Goal: Find specific page/section: Find specific page/section

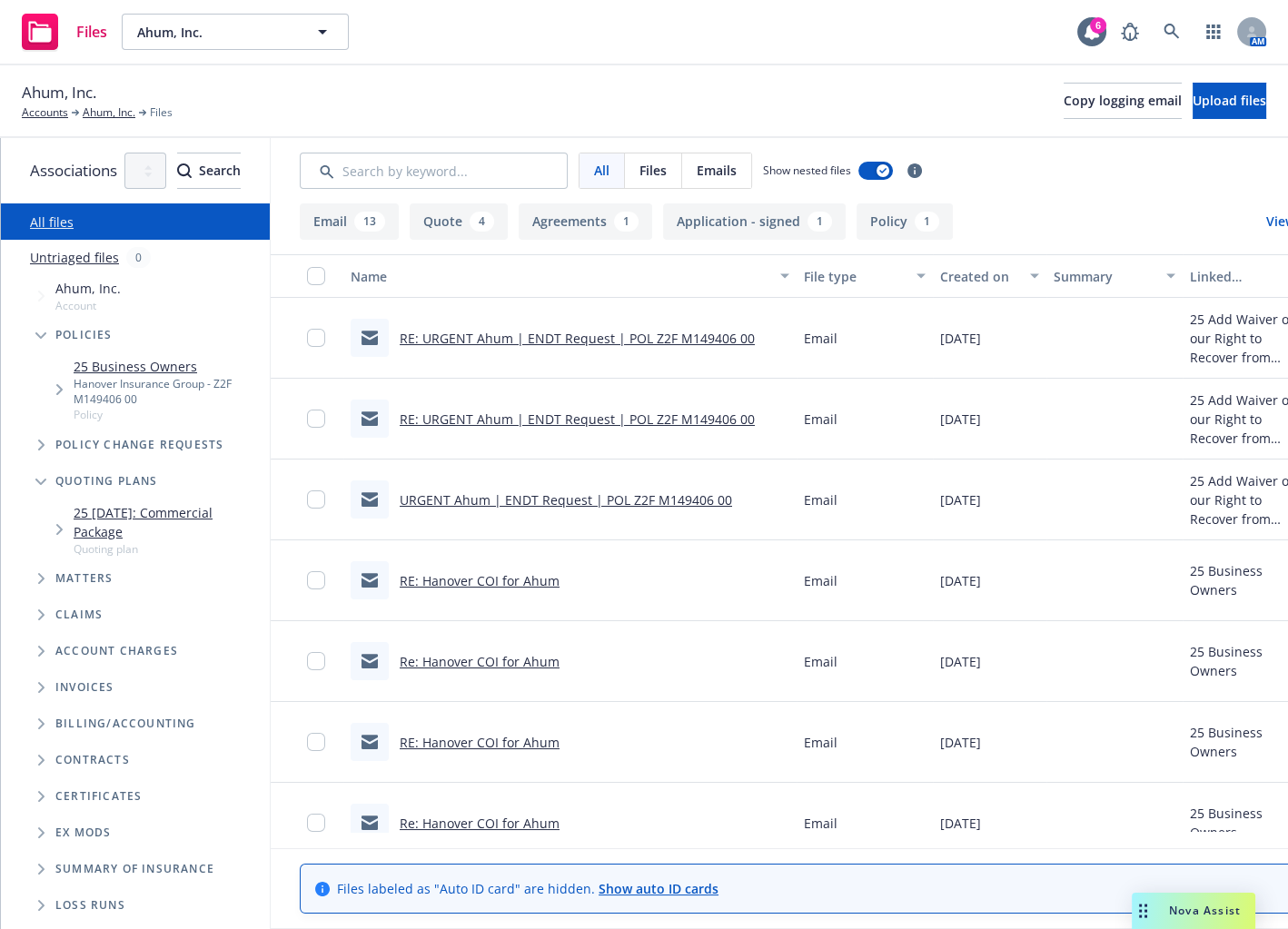
drag, startPoint x: 813, startPoint y: 105, endPoint x: 563, endPoint y: 212, distance: 271.9
click at [812, 105] on div "Ahum, Inc. Accounts Ahum, Inc. Files Copy logging email Upload files" at bounding box center [644, 101] width 1244 height 40
click at [1153, 14] on span at bounding box center [1171, 32] width 37 height 37
click at [1171, 35] on icon at bounding box center [1171, 32] width 17 height 17
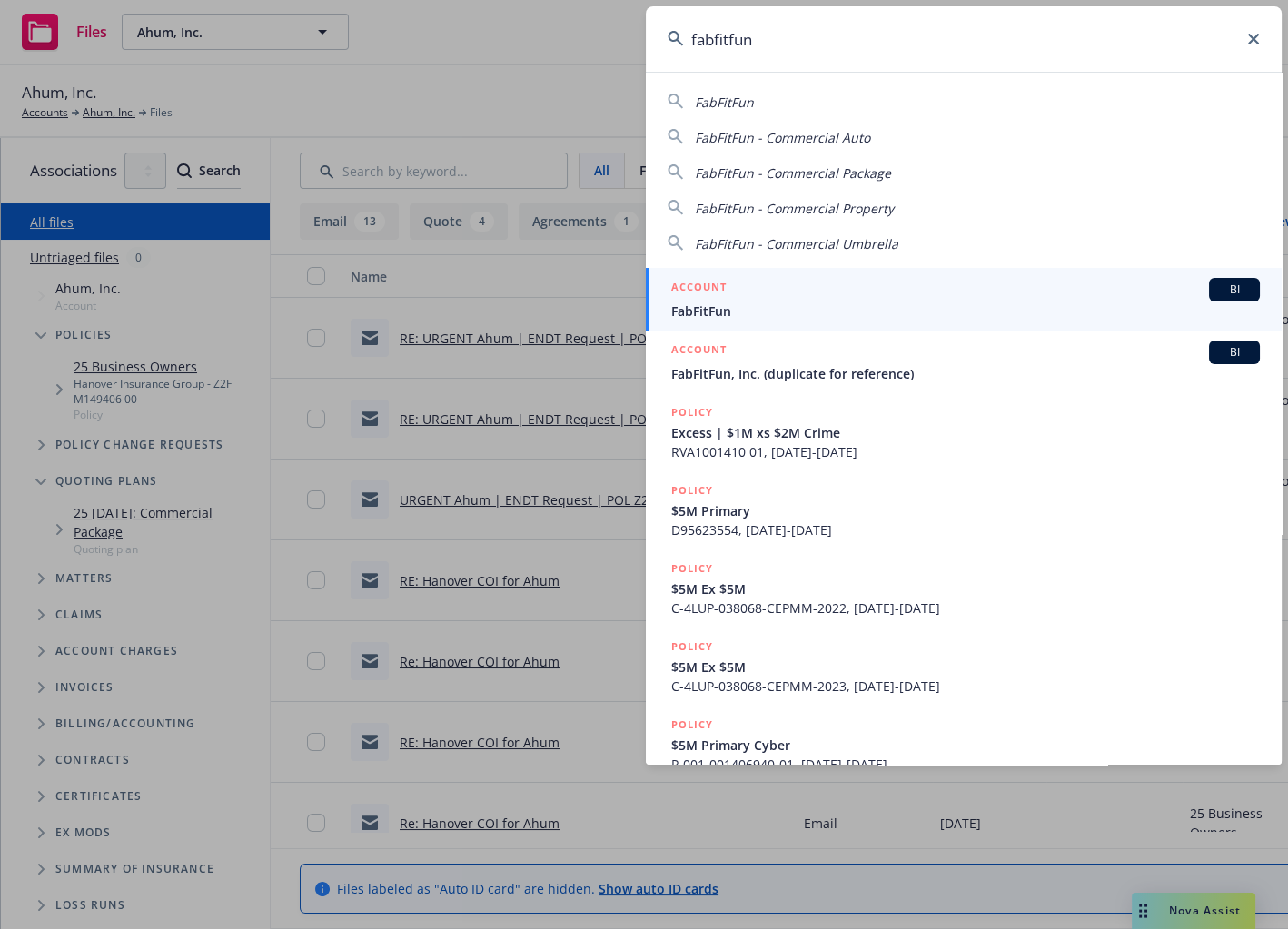
type input "fabfitfun"
click at [909, 284] on div "ACCOUNT BI" at bounding box center [965, 290] width 589 height 24
